Goal: Information Seeking & Learning: Learn about a topic

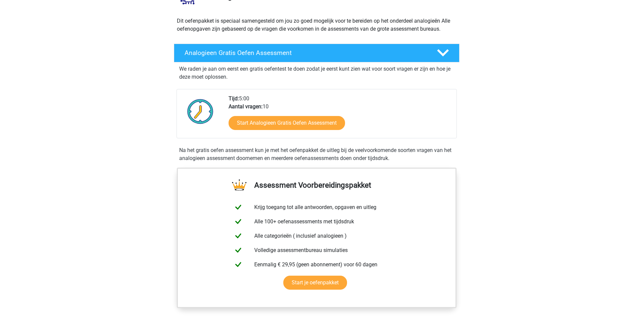
scroll to position [67, 0]
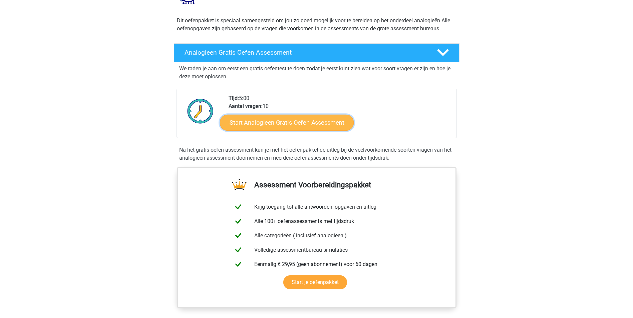
click at [308, 126] on link "Start Analogieen Gratis Oefen Assessment" at bounding box center [287, 122] width 134 height 16
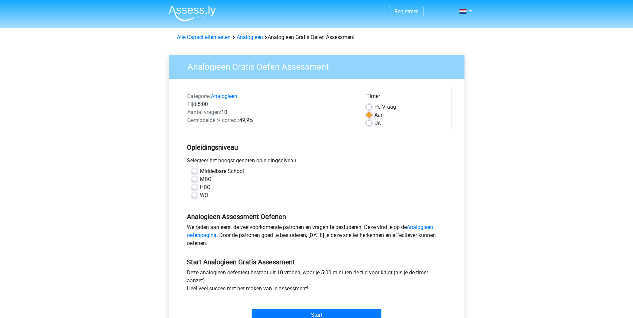
drag, startPoint x: 194, startPoint y: 189, endPoint x: 204, endPoint y: 191, distance: 10.3
click at [200, 190] on label "HBO" at bounding box center [205, 188] width 11 height 8
click at [194, 190] on input "HBO" at bounding box center [194, 187] width 5 height 7
radio input "true"
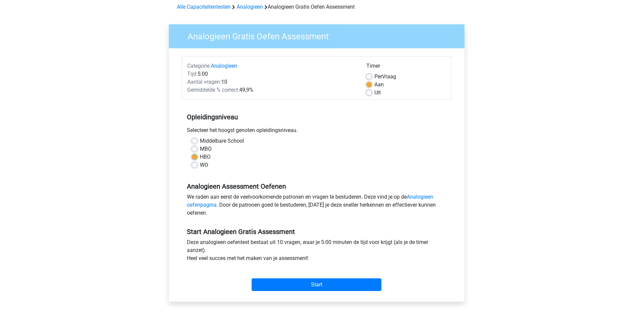
scroll to position [100, 0]
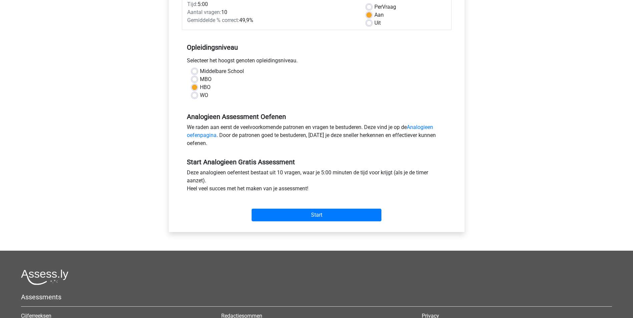
drag, startPoint x: 340, startPoint y: 169, endPoint x: 337, endPoint y: 186, distance: 17.5
click at [337, 186] on div "Deze analogieen oefentest bestaat uit 10 vragen, waar je 5:00 minuten de tijd v…" at bounding box center [317, 182] width 270 height 27
drag, startPoint x: 576, startPoint y: 166, endPoint x: 560, endPoint y: 133, distance: 36.4
click at [576, 166] on div "Registreer Nederlands English" at bounding box center [316, 163] width 633 height 527
click at [494, 101] on div "Registreer Nederlands English" at bounding box center [316, 163] width 633 height 527
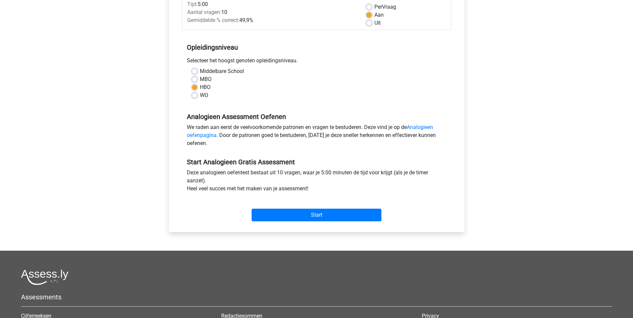
click at [519, 160] on div "Registreer Nederlands English" at bounding box center [316, 163] width 633 height 527
click at [290, 218] on input "Start" at bounding box center [317, 215] width 130 height 13
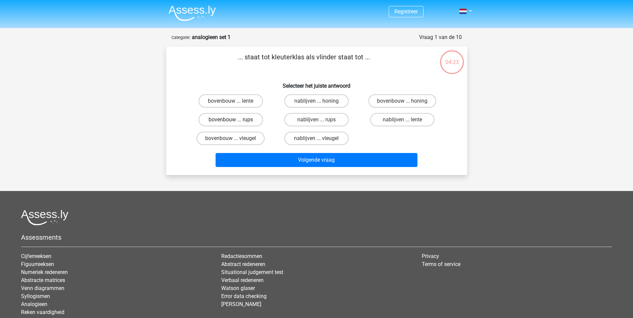
drag, startPoint x: 248, startPoint y: 120, endPoint x: 255, endPoint y: 124, distance: 7.3
click at [248, 120] on label "bovenbouw ... rups" at bounding box center [231, 119] width 64 height 13
click at [235, 120] on input "bovenbouw ... rups" at bounding box center [233, 122] width 4 height 4
radio input "true"
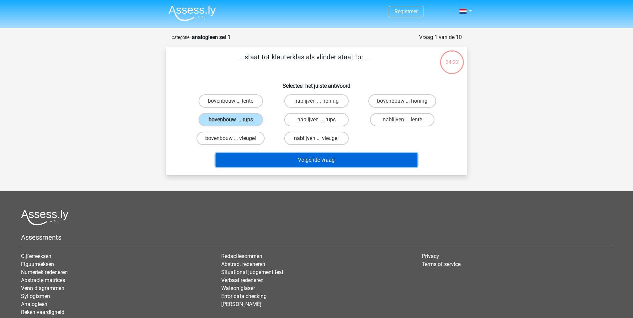
click at [291, 162] on button "Volgende vraag" at bounding box center [317, 160] width 202 height 14
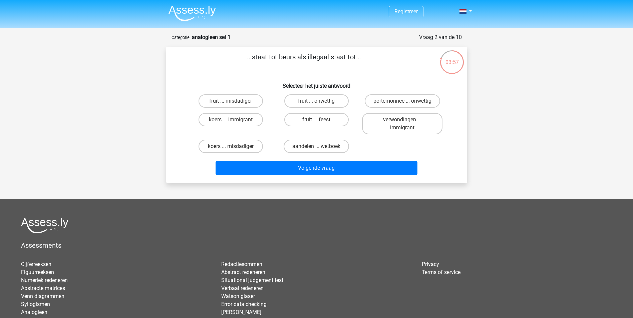
click at [232, 121] on input "koers ... immigrant" at bounding box center [233, 122] width 4 height 4
radio input "true"
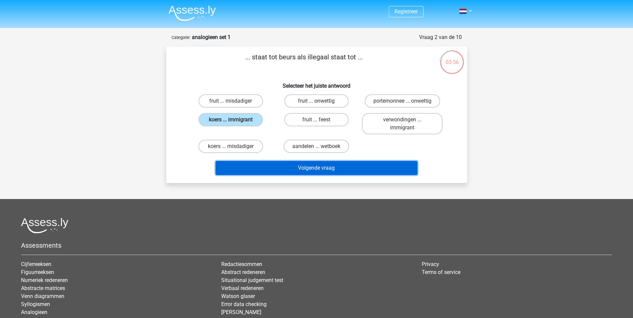
click at [293, 166] on button "Volgende vraag" at bounding box center [317, 168] width 202 height 14
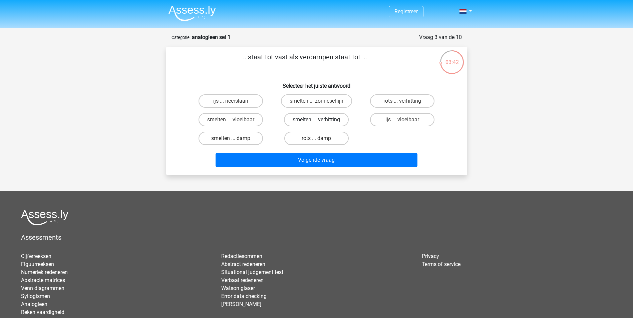
click at [324, 119] on label "smelten ... verhitting" at bounding box center [316, 119] width 65 height 13
click at [321, 120] on input "smelten ... verhitting" at bounding box center [318, 122] width 4 height 4
radio input "true"
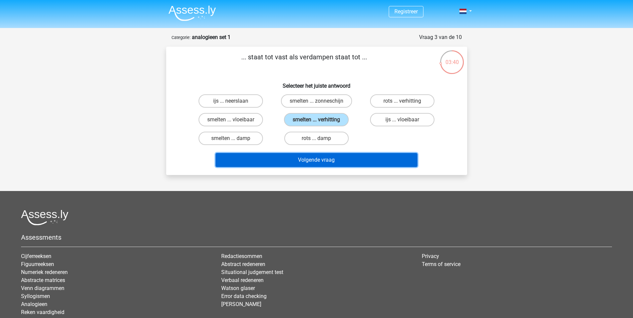
click at [362, 162] on button "Volgende vraag" at bounding box center [317, 160] width 202 height 14
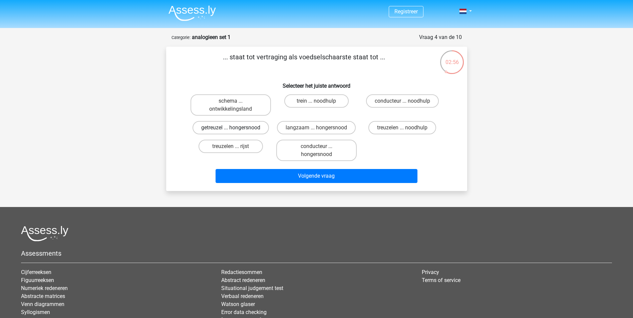
click at [247, 129] on label "getreuzel ... hongersnood" at bounding box center [231, 127] width 76 height 13
click at [235, 129] on input "getreuzel ... hongersnood" at bounding box center [233, 130] width 4 height 4
radio input "true"
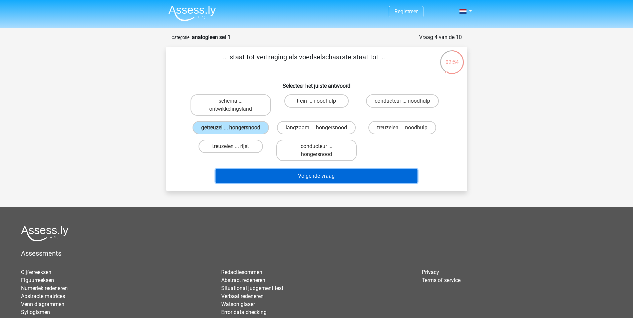
click at [303, 178] on button "Volgende vraag" at bounding box center [317, 176] width 202 height 14
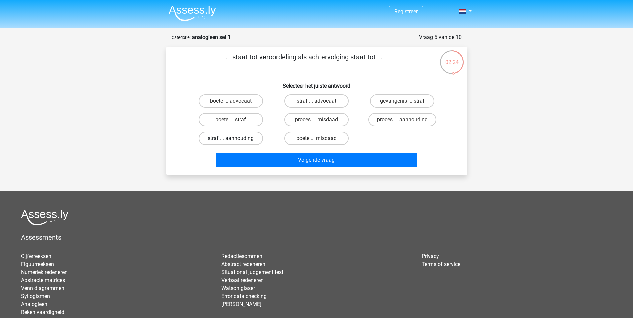
click at [252, 140] on label "straf ... aanhouding" at bounding box center [231, 138] width 64 height 13
click at [235, 140] on input "straf ... aanhouding" at bounding box center [233, 140] width 4 height 4
radio input "true"
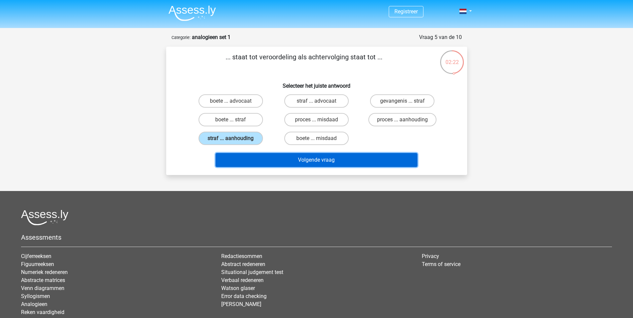
click at [314, 161] on button "Volgende vraag" at bounding box center [317, 160] width 202 height 14
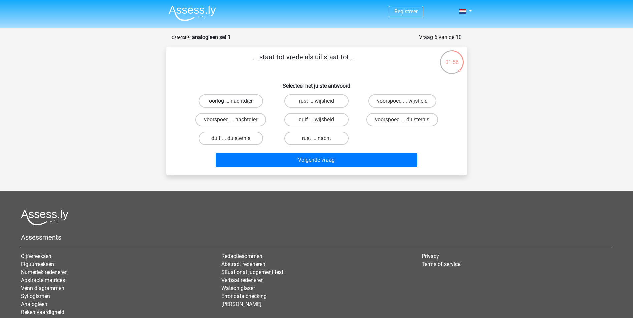
click at [246, 98] on label "oorlog ... nachtdier" at bounding box center [231, 100] width 64 height 13
click at [235, 101] on input "oorlog ... nachtdier" at bounding box center [233, 103] width 4 height 4
radio input "true"
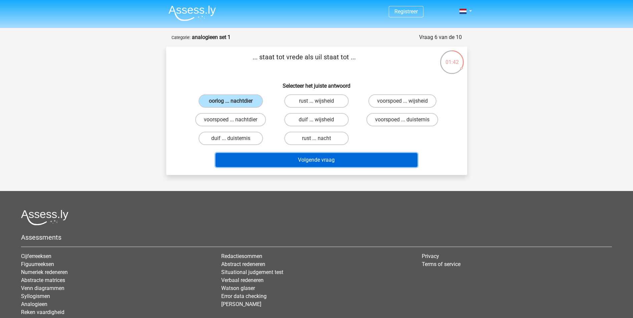
click at [350, 162] on button "Volgende vraag" at bounding box center [317, 160] width 202 height 14
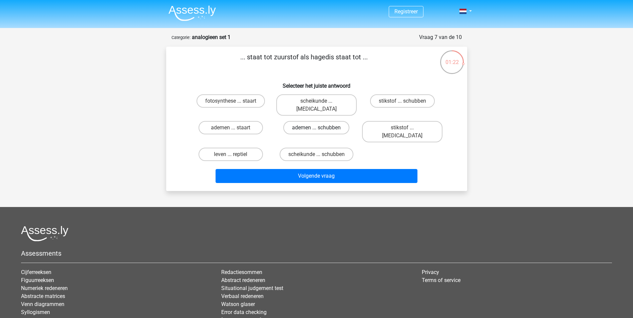
click at [338, 121] on label "ademen ... schubben" at bounding box center [316, 127] width 66 height 13
click at [321, 128] on input "ademen ... schubben" at bounding box center [318, 130] width 4 height 4
radio input "true"
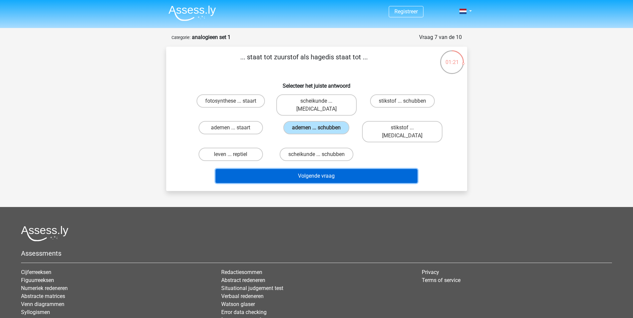
click at [347, 169] on button "Volgende vraag" at bounding box center [317, 176] width 202 height 14
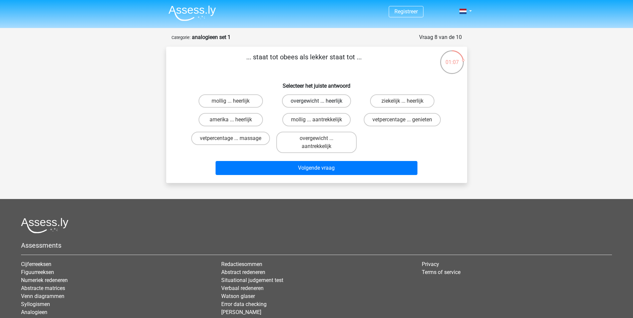
click at [329, 100] on label "overgewicht ... heerlijk" at bounding box center [316, 100] width 69 height 13
click at [321, 101] on input "overgewicht ... heerlijk" at bounding box center [318, 103] width 4 height 4
radio input "true"
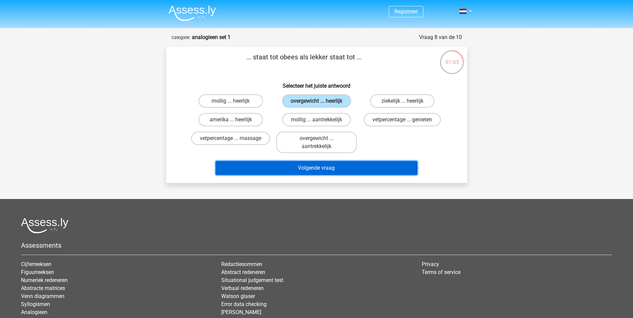
click at [353, 166] on button "Volgende vraag" at bounding box center [317, 168] width 202 height 14
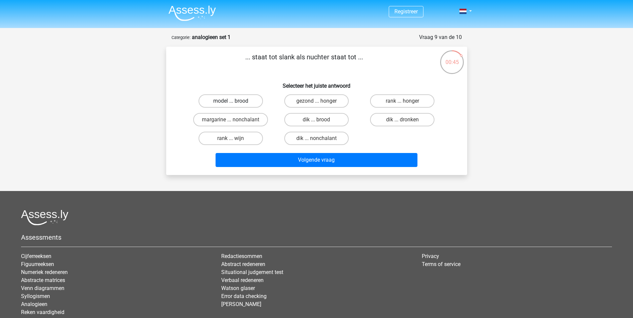
click at [245, 100] on label "model ... brood" at bounding box center [231, 100] width 64 height 13
click at [235, 101] on input "model ... brood" at bounding box center [233, 103] width 4 height 4
radio input "true"
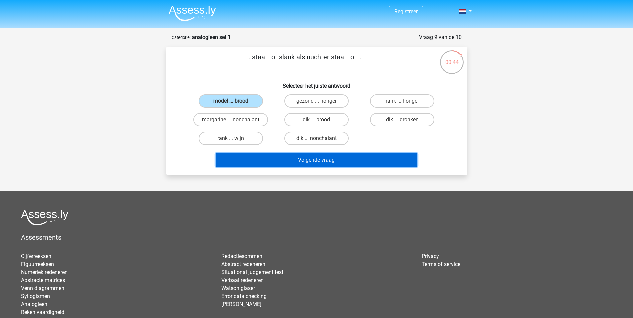
click at [303, 158] on button "Volgende vraag" at bounding box center [317, 160] width 202 height 14
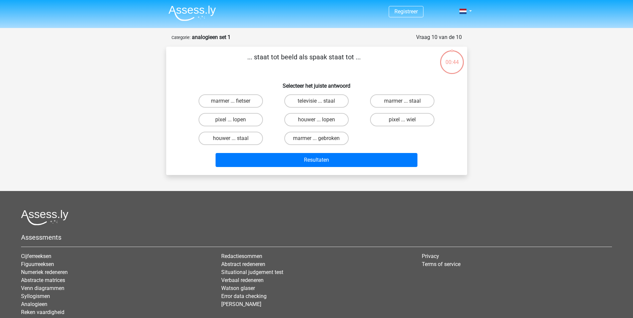
scroll to position [33, 0]
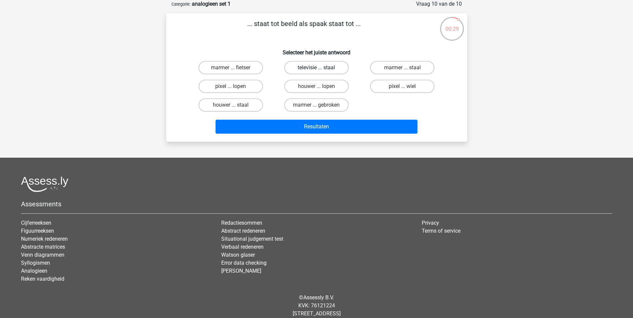
click at [334, 68] on label "televisie ... staal" at bounding box center [316, 67] width 64 height 13
click at [321, 68] on input "televisie ... staal" at bounding box center [318, 70] width 4 height 4
radio input "true"
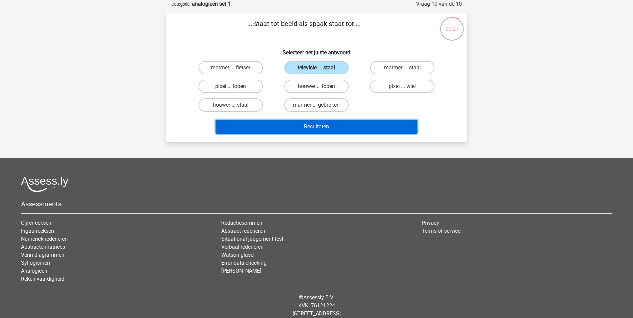
click at [344, 121] on button "Resultaten" at bounding box center [317, 127] width 202 height 14
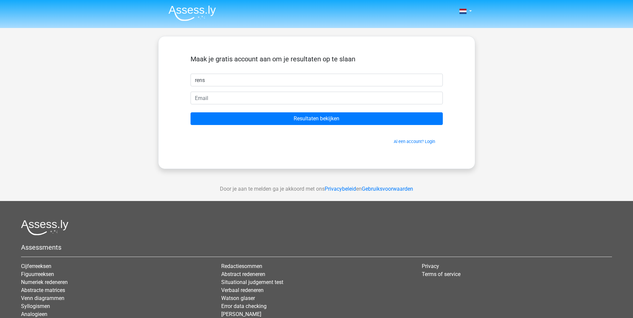
type input "rens"
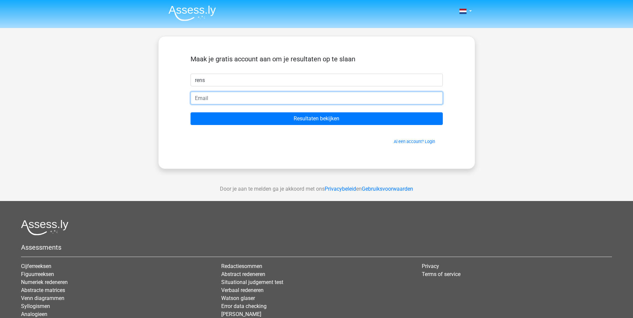
click at [405, 94] on input "email" at bounding box center [317, 98] width 252 height 13
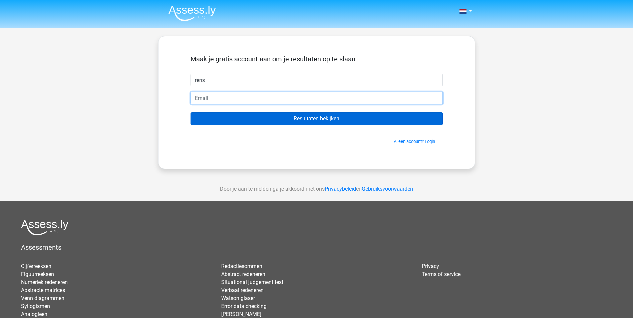
type input "rensrups69@gmail.com"
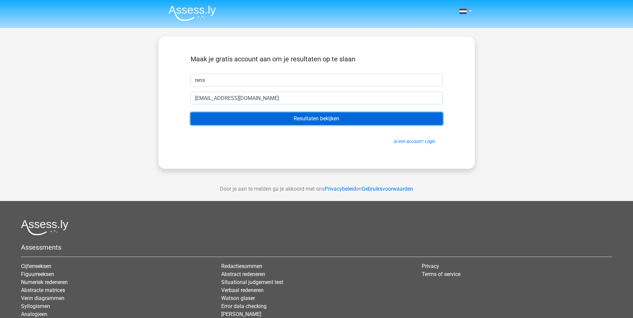
click at [289, 121] on input "Resultaten bekijken" at bounding box center [317, 118] width 252 height 13
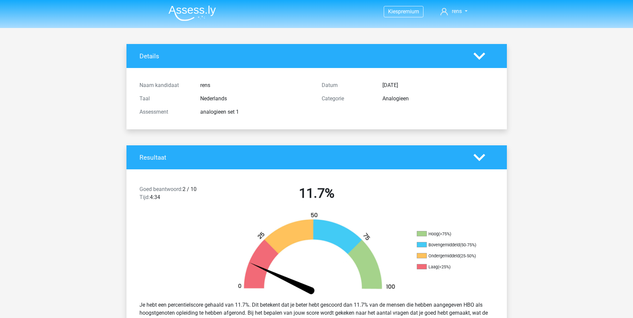
click at [477, 54] on polygon at bounding box center [480, 55] width 12 height 7
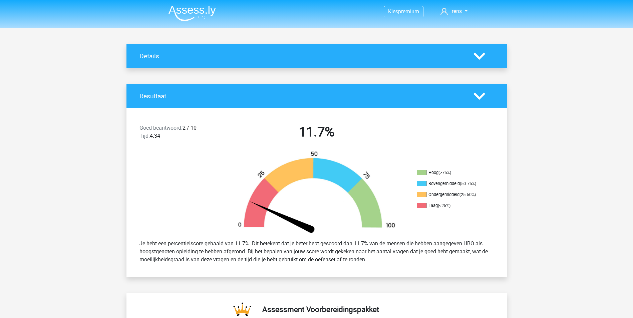
click at [475, 57] on icon at bounding box center [480, 56] width 12 height 12
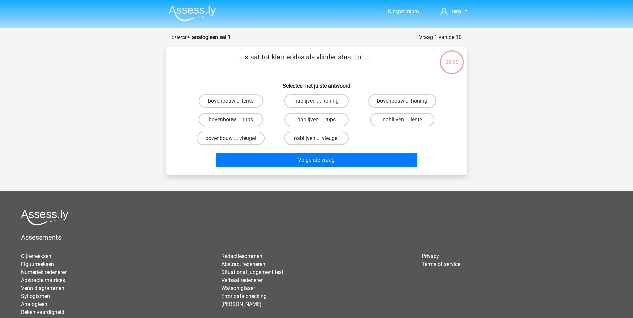
scroll to position [33, 0]
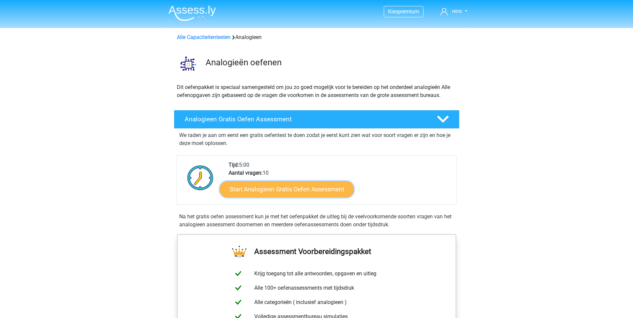
click at [299, 188] on link "Start Analogieen Gratis Oefen Assessment" at bounding box center [287, 189] width 134 height 16
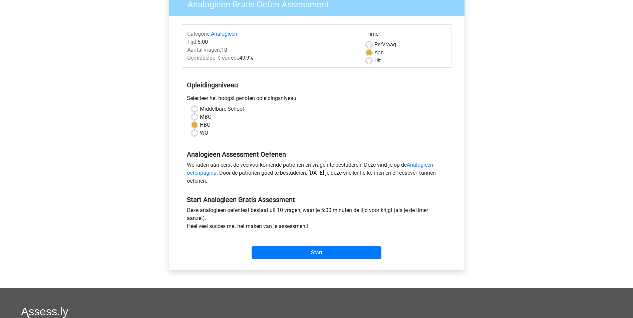
scroll to position [67, 0]
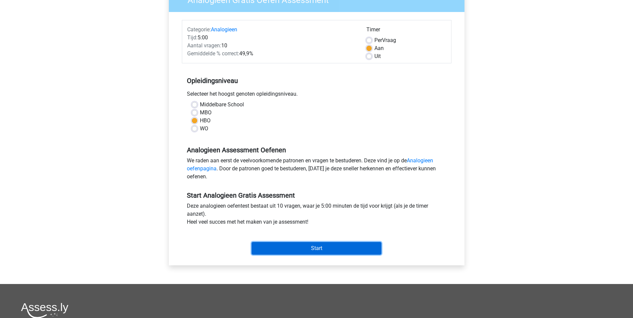
click at [324, 249] on input "Start" at bounding box center [317, 248] width 130 height 13
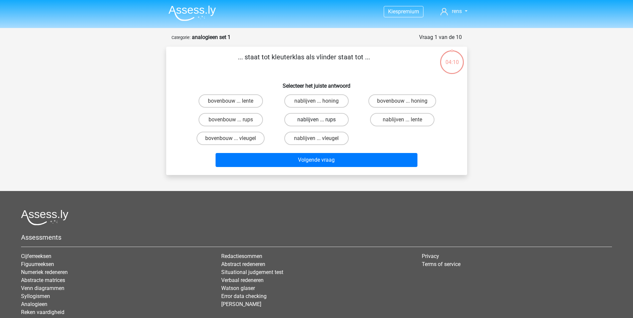
click at [335, 118] on label "nablijven ... rups" at bounding box center [316, 119] width 64 height 13
click at [321, 120] on input "nablijven ... rups" at bounding box center [318, 122] width 4 height 4
radio input "true"
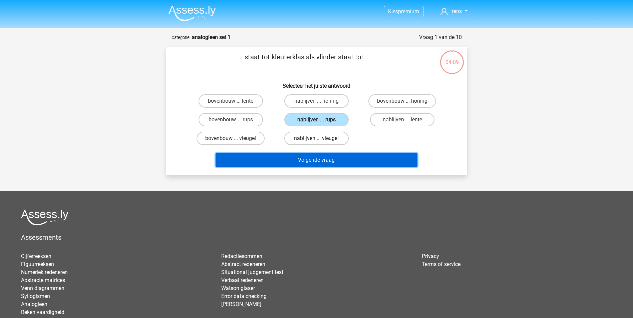
click at [345, 161] on button "Volgende vraag" at bounding box center [317, 160] width 202 height 14
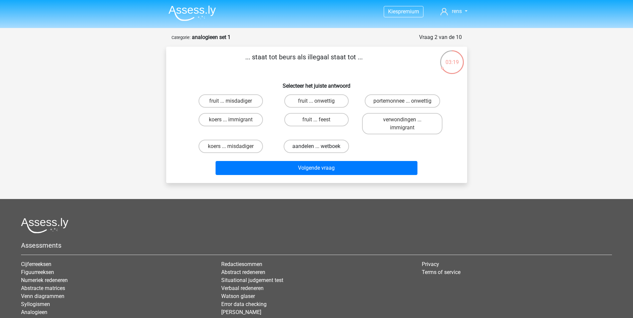
click at [325, 146] on label "aandelen ... wetboek" at bounding box center [316, 146] width 65 height 13
click at [321, 147] on input "aandelen ... wetboek" at bounding box center [318, 149] width 4 height 4
radio input "true"
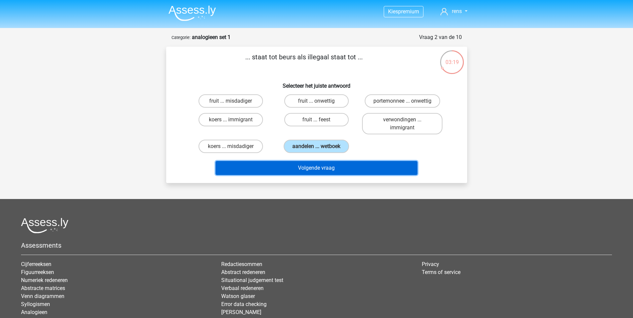
click at [333, 170] on button "Volgende vraag" at bounding box center [317, 168] width 202 height 14
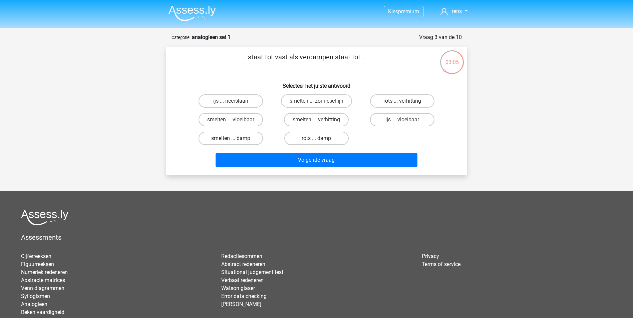
click at [407, 99] on label "rots ... verhitting" at bounding box center [402, 100] width 64 height 13
click at [407, 101] on input "rots ... verhitting" at bounding box center [404, 103] width 4 height 4
radio input "true"
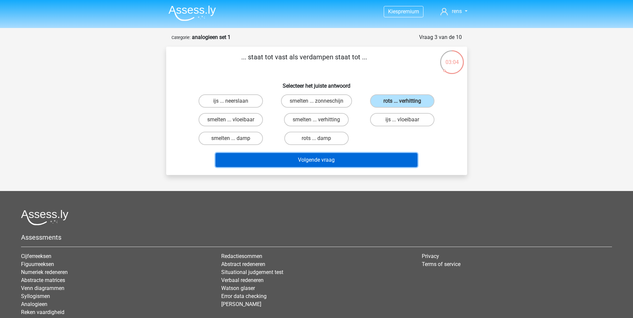
click at [368, 165] on button "Volgende vraag" at bounding box center [317, 160] width 202 height 14
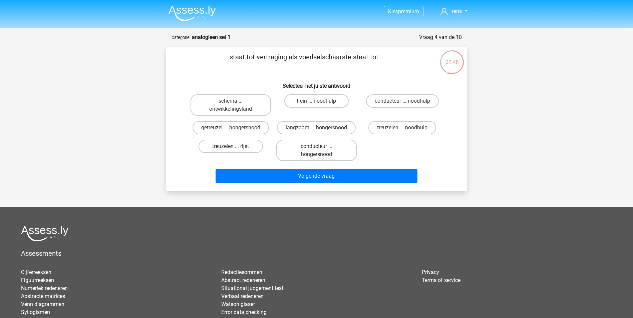
click at [234, 126] on label "getreuzel ... hongersnood" at bounding box center [231, 127] width 76 height 13
click at [234, 128] on input "getreuzel ... hongersnood" at bounding box center [233, 130] width 4 height 4
radio input "true"
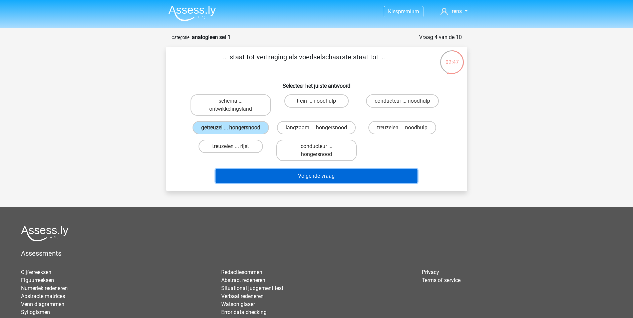
click at [303, 178] on button "Volgende vraag" at bounding box center [317, 176] width 202 height 14
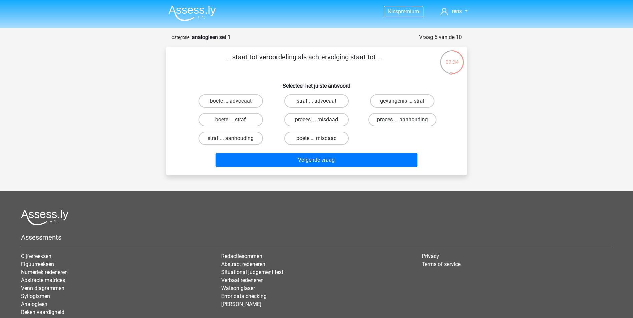
click at [400, 116] on label "proces ... aanhouding" at bounding box center [402, 119] width 68 height 13
click at [402, 120] on input "proces ... aanhouding" at bounding box center [404, 122] width 4 height 4
radio input "true"
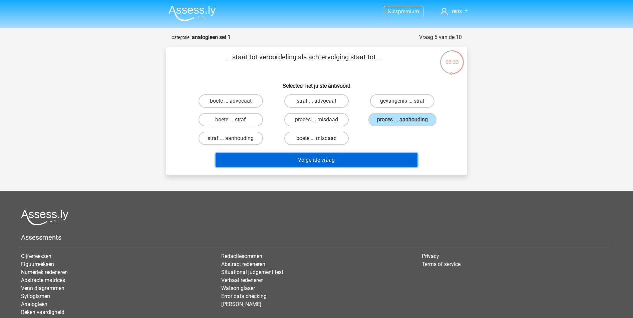
click at [355, 162] on button "Volgende vraag" at bounding box center [317, 160] width 202 height 14
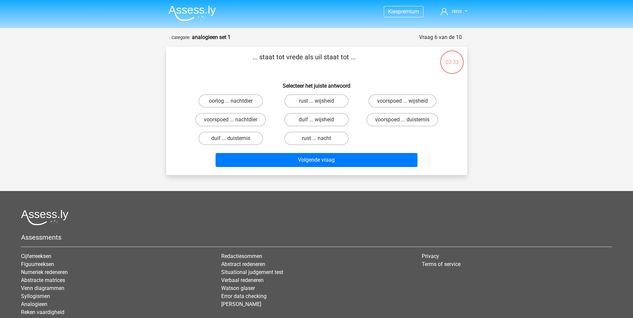
scroll to position [33, 0]
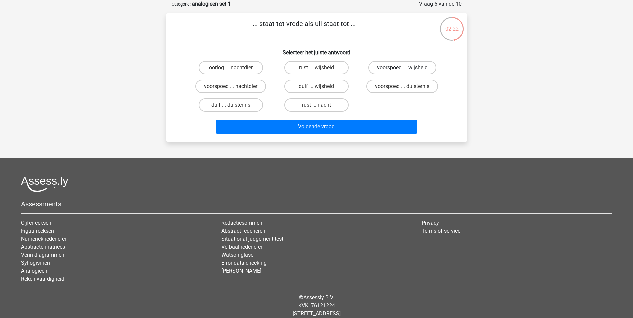
click at [422, 69] on label "voorspoed ... wijsheid" at bounding box center [402, 67] width 68 height 13
click at [407, 69] on input "voorspoed ... wijsheid" at bounding box center [404, 70] width 4 height 4
radio input "true"
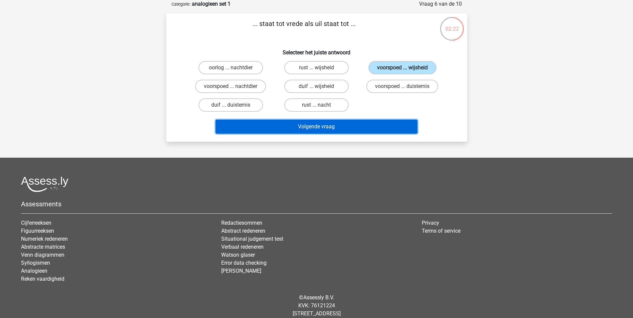
click at [392, 126] on button "Volgende vraag" at bounding box center [317, 127] width 202 height 14
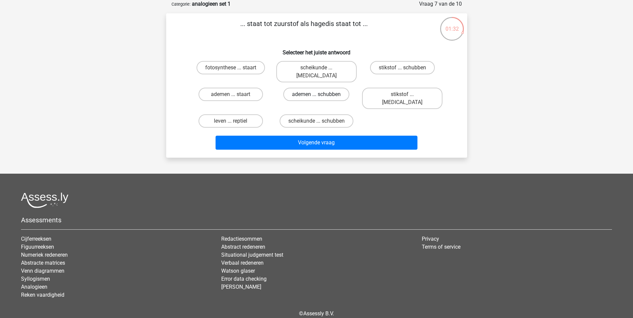
click at [313, 88] on label "ademen ... schubben" at bounding box center [316, 94] width 66 height 13
click at [316, 94] on input "ademen ... schubben" at bounding box center [318, 96] width 4 height 4
radio input "true"
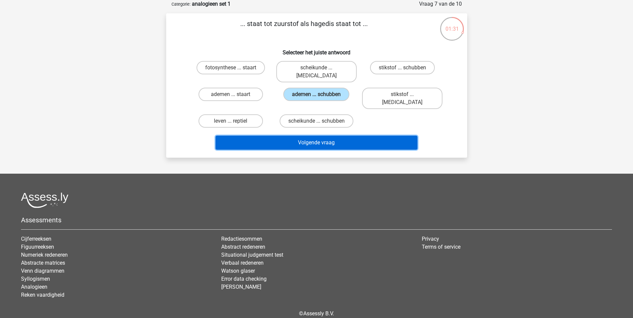
click at [324, 136] on button "Volgende vraag" at bounding box center [317, 143] width 202 height 14
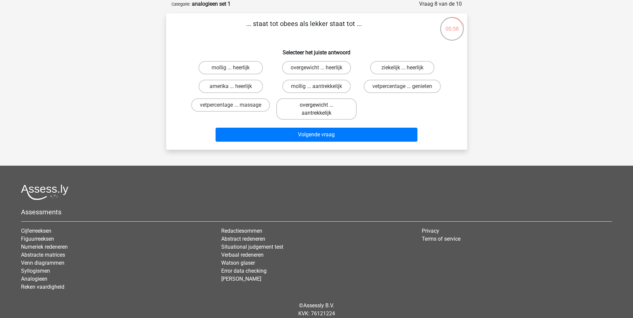
click at [333, 106] on label "overgewicht ... aantrekkelijk" at bounding box center [316, 108] width 80 height 21
click at [321, 106] on input "overgewicht ... aantrekkelijk" at bounding box center [318, 107] width 4 height 4
radio input "true"
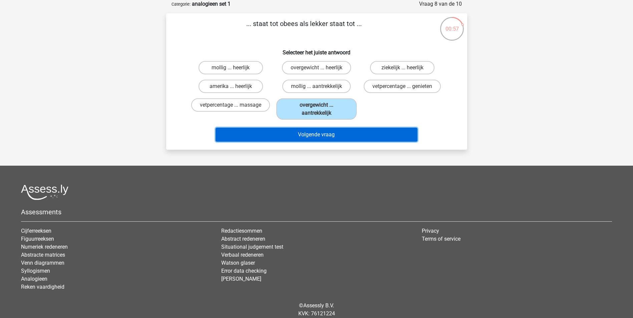
click at [336, 136] on button "Volgende vraag" at bounding box center [317, 135] width 202 height 14
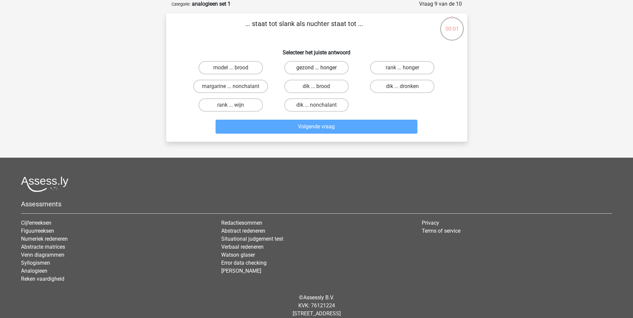
click at [337, 67] on label "gezond ... honger" at bounding box center [316, 67] width 64 height 13
click at [321, 68] on input "gezond ... honger" at bounding box center [318, 70] width 4 height 4
radio input "true"
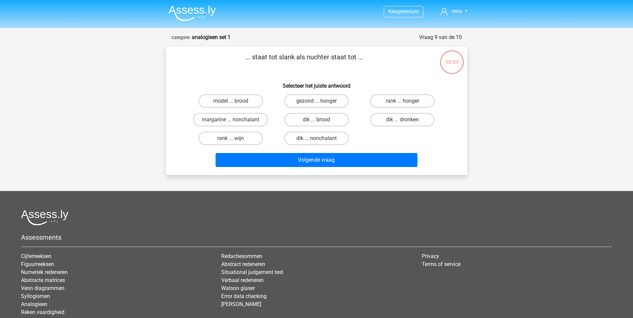
scroll to position [33, 0]
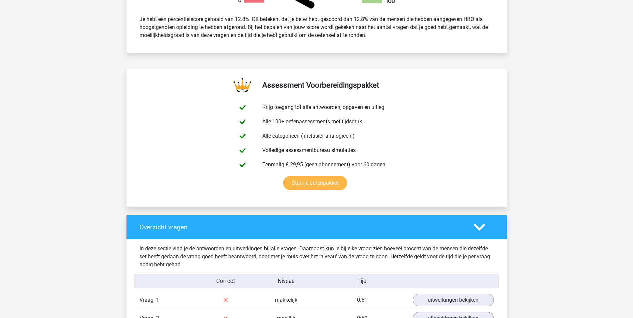
scroll to position [467, 0]
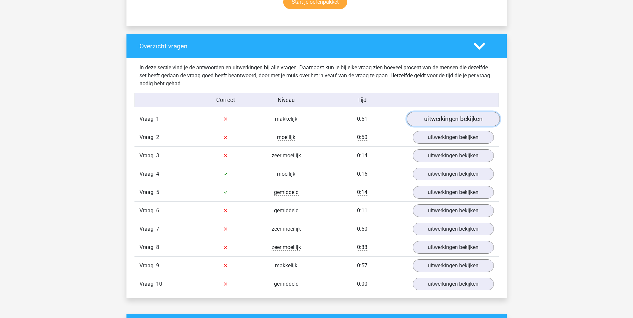
click at [468, 117] on link "uitwerkingen bekijken" at bounding box center [452, 119] width 93 height 15
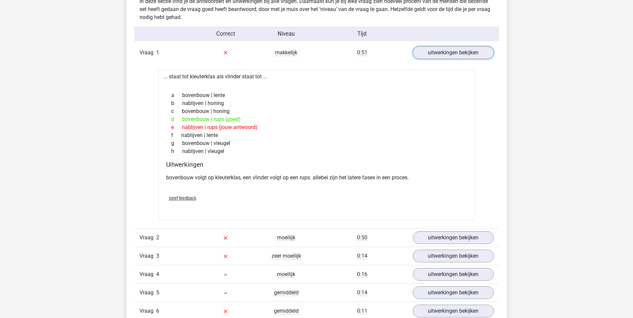
scroll to position [534, 0]
drag, startPoint x: 239, startPoint y: 119, endPoint x: 204, endPoint y: 118, distance: 35.7
click at [204, 118] on div "d bovenbouw | rups (goed)" at bounding box center [316, 119] width 301 height 8
click at [345, 130] on div "e nablijven | rups (jouw antwoord)" at bounding box center [316, 127] width 301 height 8
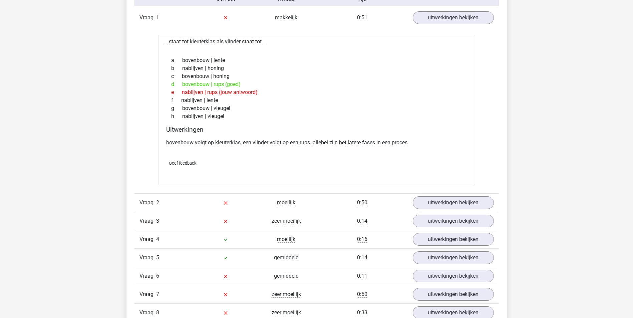
scroll to position [634, 0]
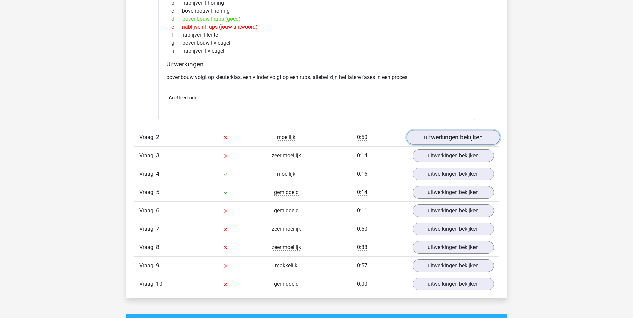
click at [442, 133] on link "uitwerkingen bekijken" at bounding box center [452, 137] width 93 height 15
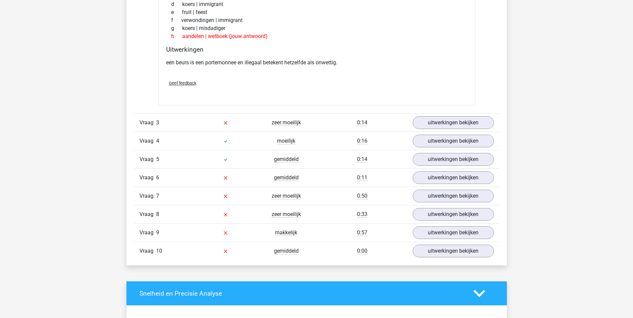
scroll to position [834, 0]
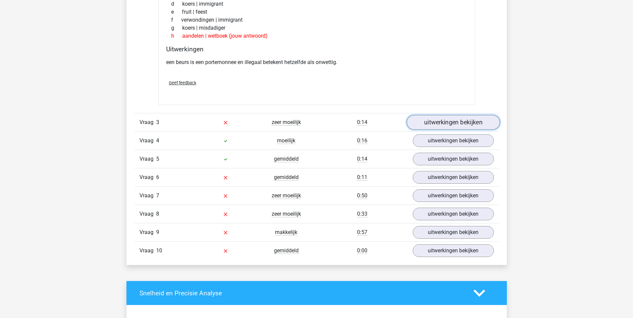
click at [465, 119] on link "uitwerkingen bekijken" at bounding box center [452, 122] width 93 height 15
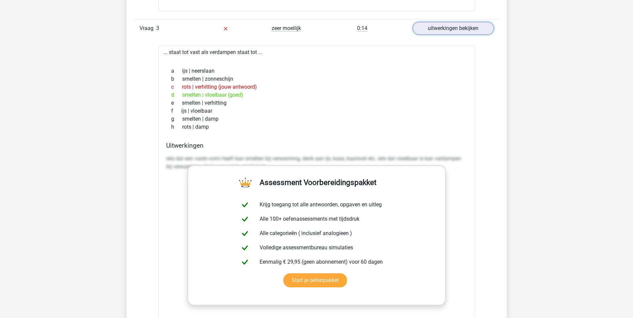
scroll to position [968, 0]
